Goal: Browse casually: Explore the website without a specific task or goal

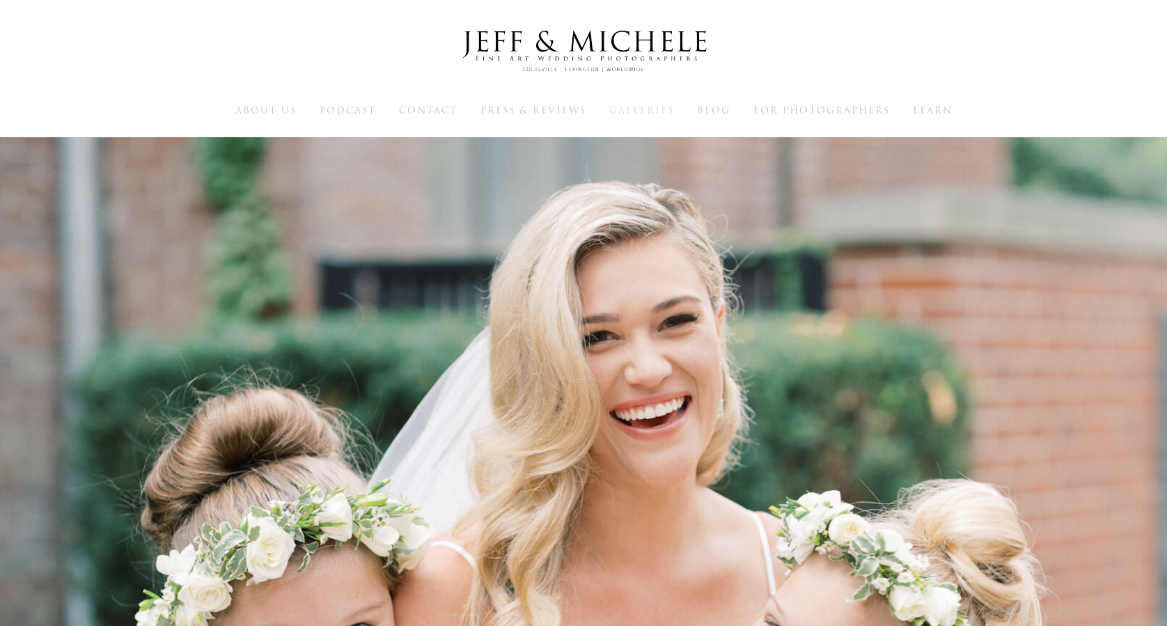
click at [647, 111] on span "Galleries" at bounding box center [642, 110] width 65 height 13
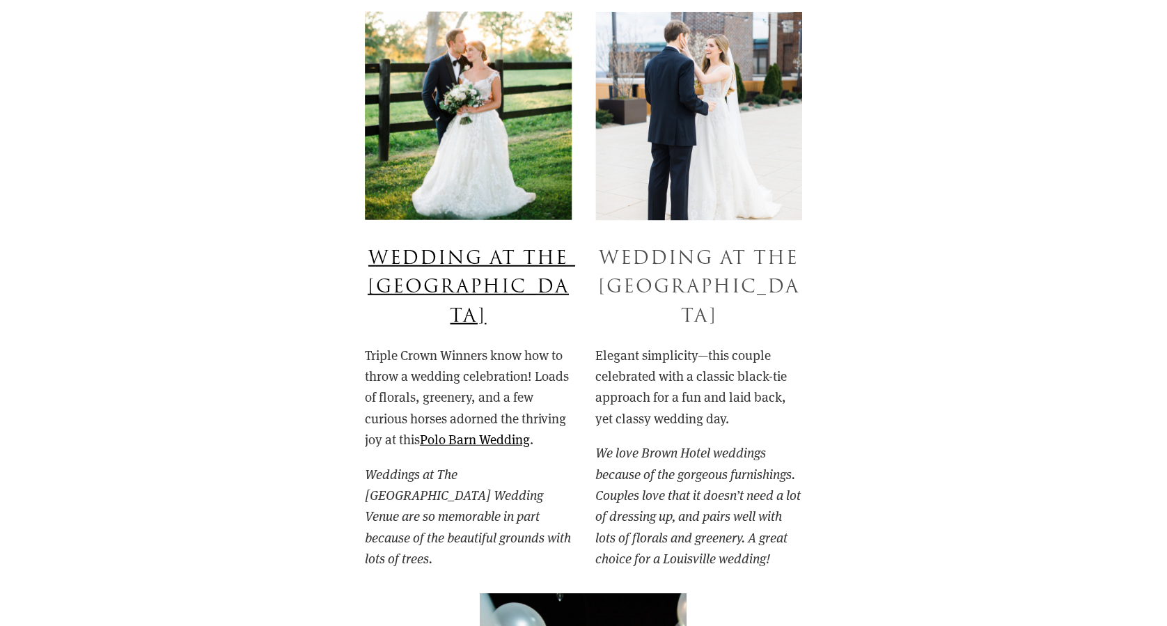
scroll to position [1672, 0]
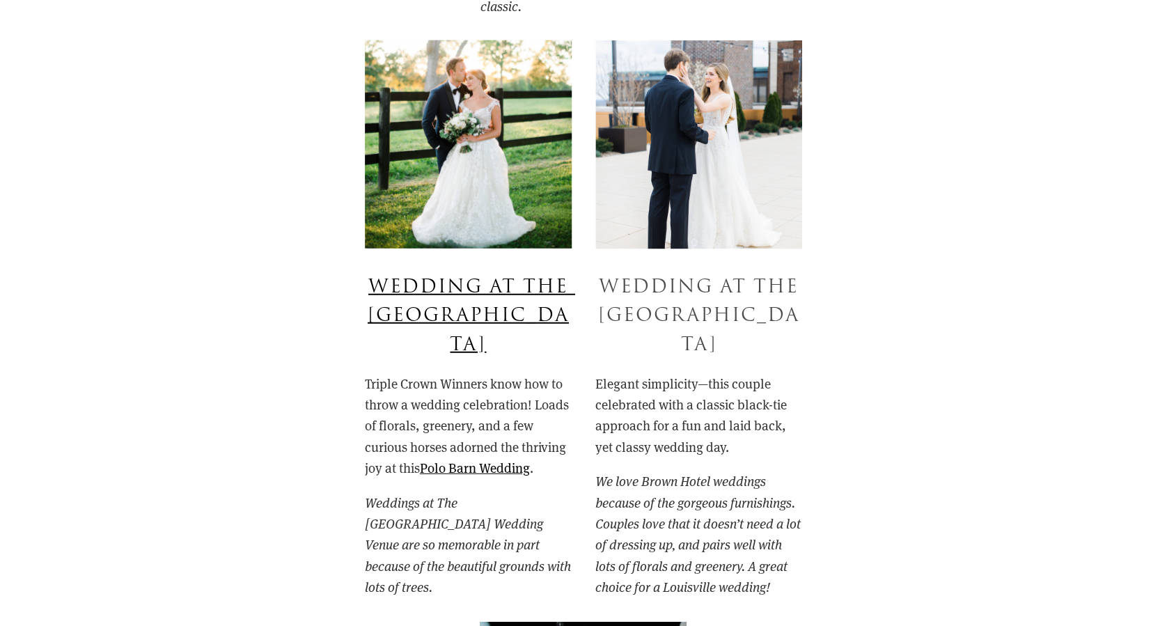
click at [722, 318] on link "Wedding at The Brown Hotel" at bounding box center [702, 316] width 208 height 84
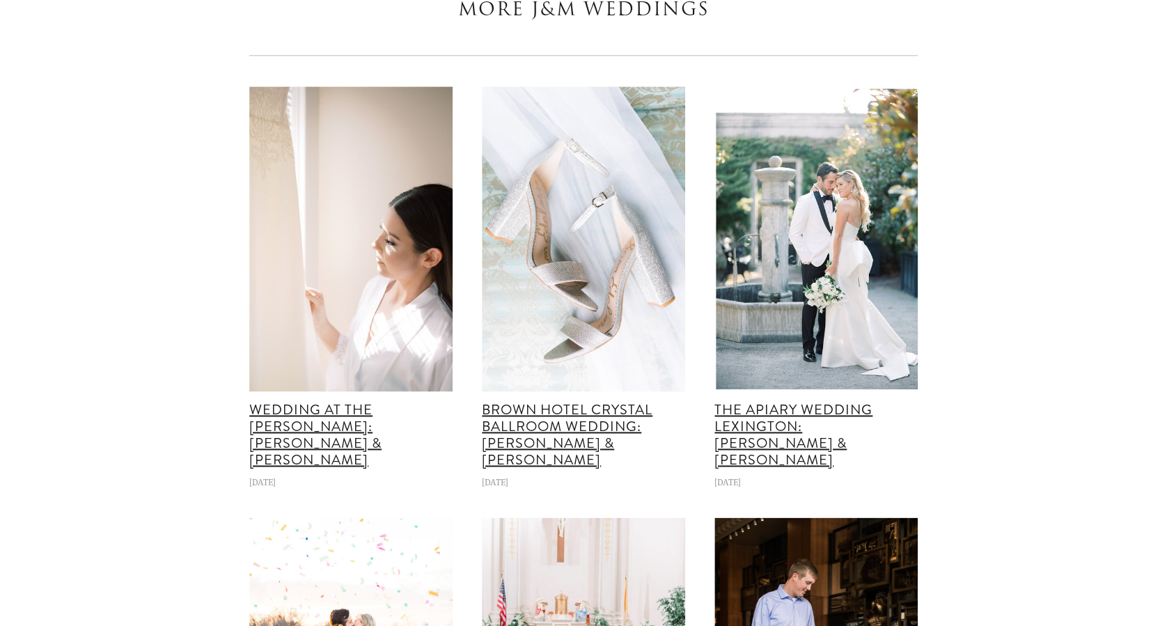
scroll to position [29451, 0]
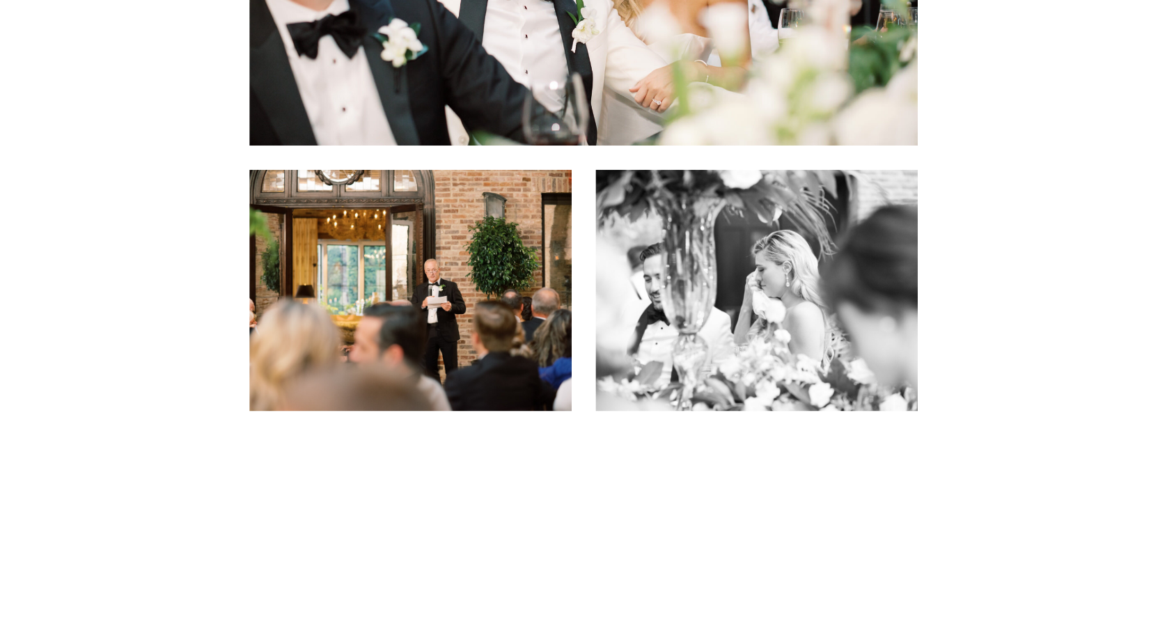
scroll to position [19851, 0]
